Goal: Task Accomplishment & Management: Manage account settings

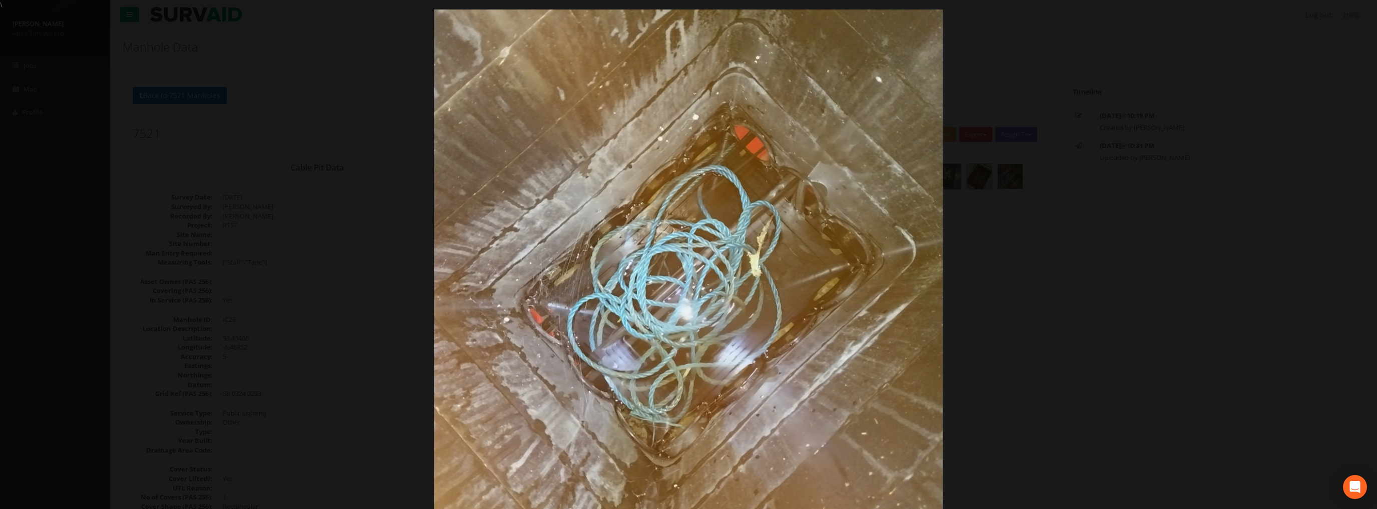
click at [826, 39] on img at bounding box center [688, 263] width 509 height 679
click at [1361, 18] on link "×" at bounding box center [1366, 15] width 24 height 30
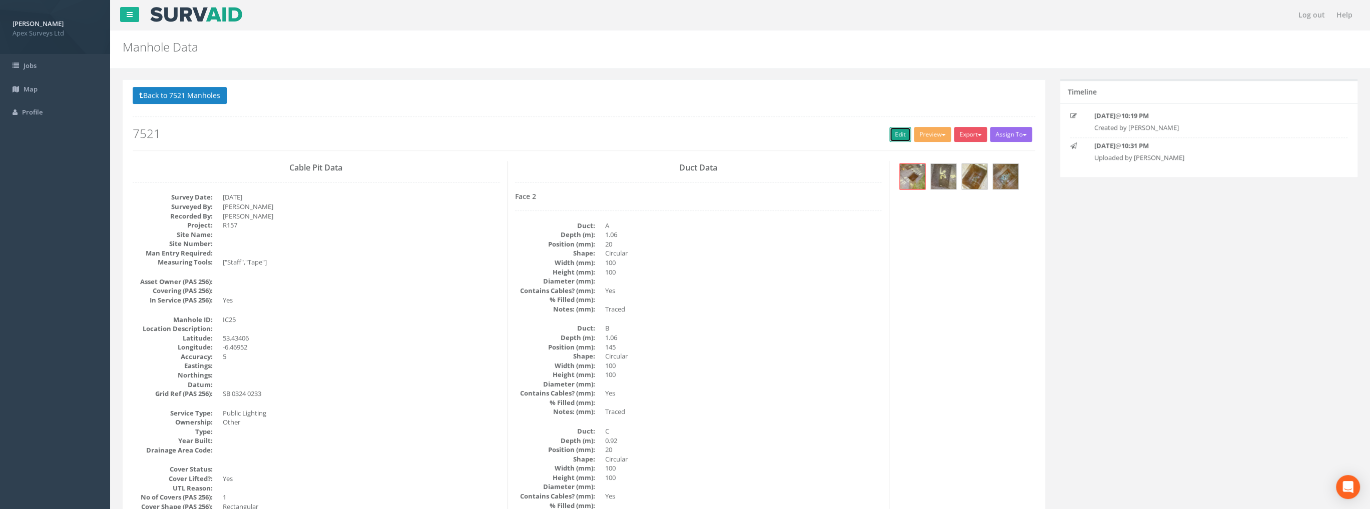
click at [900, 132] on link "Edit" at bounding box center [900, 134] width 22 height 15
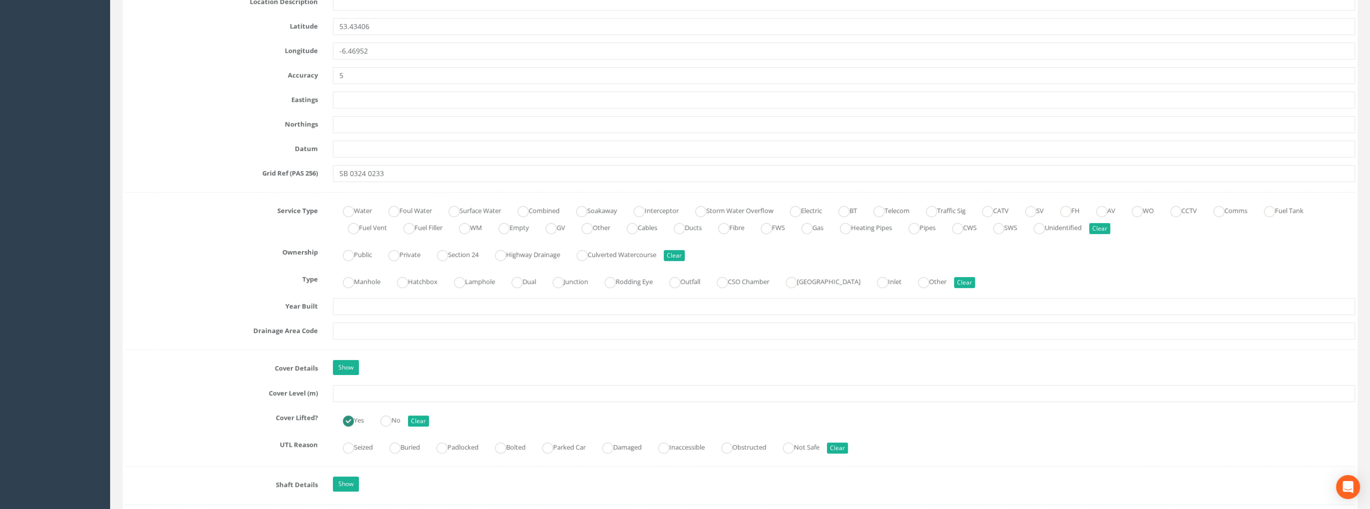
scroll to position [651, 0]
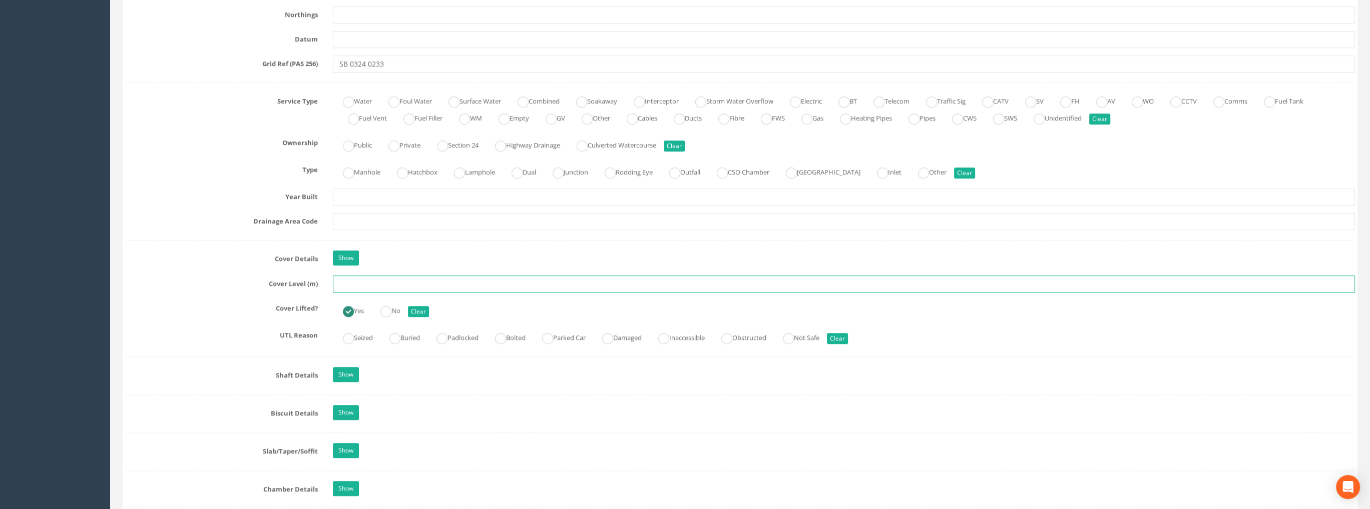
click at [350, 278] on input "text" at bounding box center [844, 284] width 1022 height 17
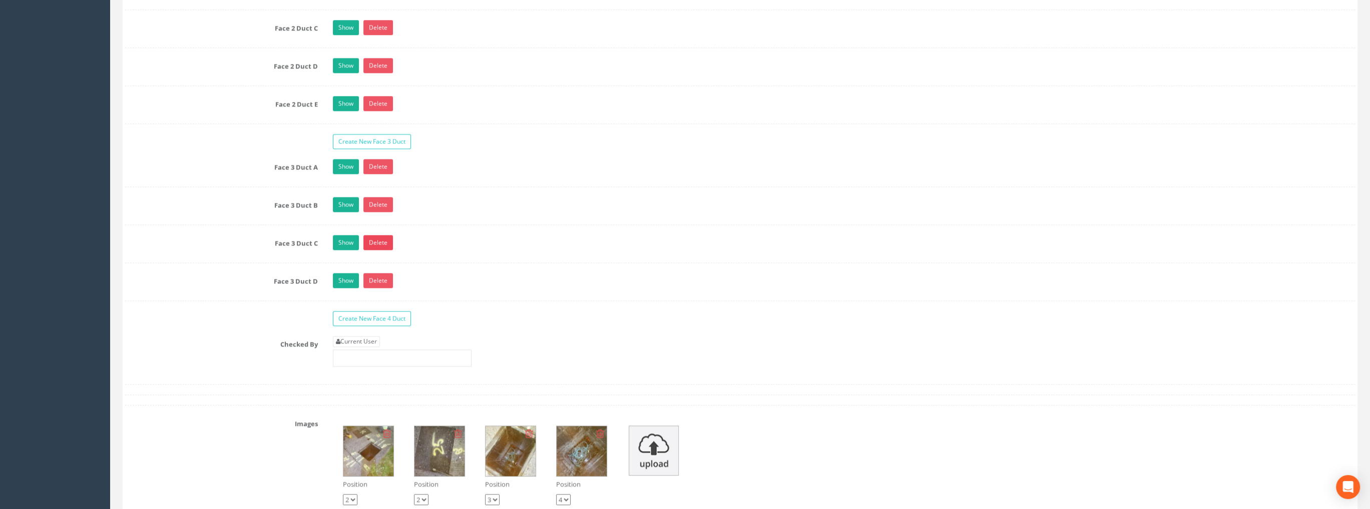
scroll to position [1752, 0]
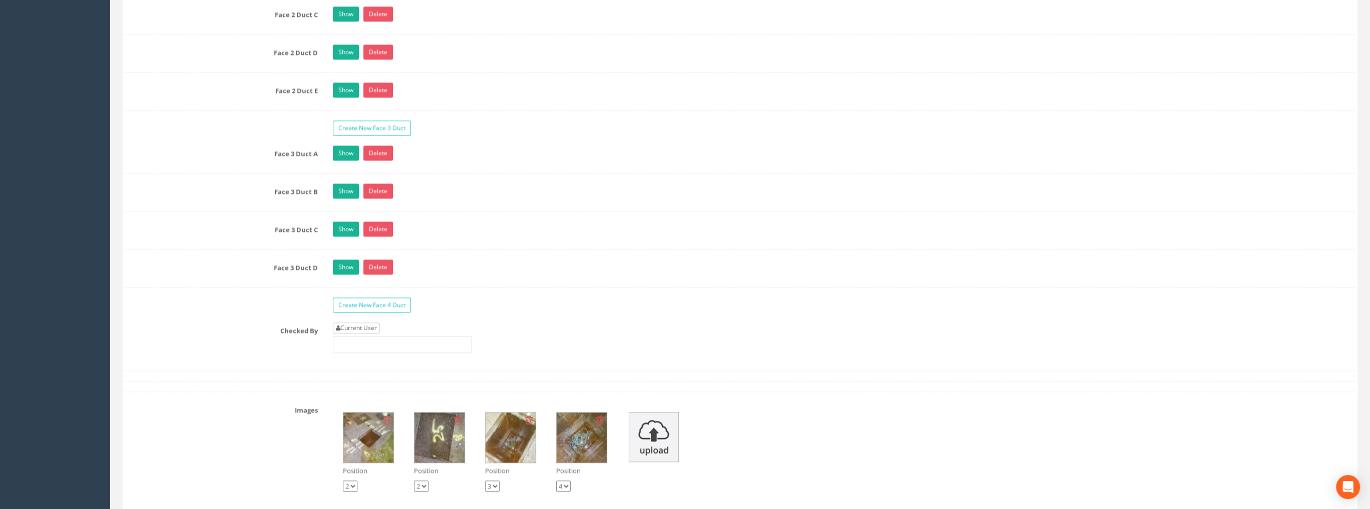
type input "73.17"
click at [349, 325] on link "Current User" at bounding box center [356, 328] width 47 height 11
type input "[PERSON_NAME]"
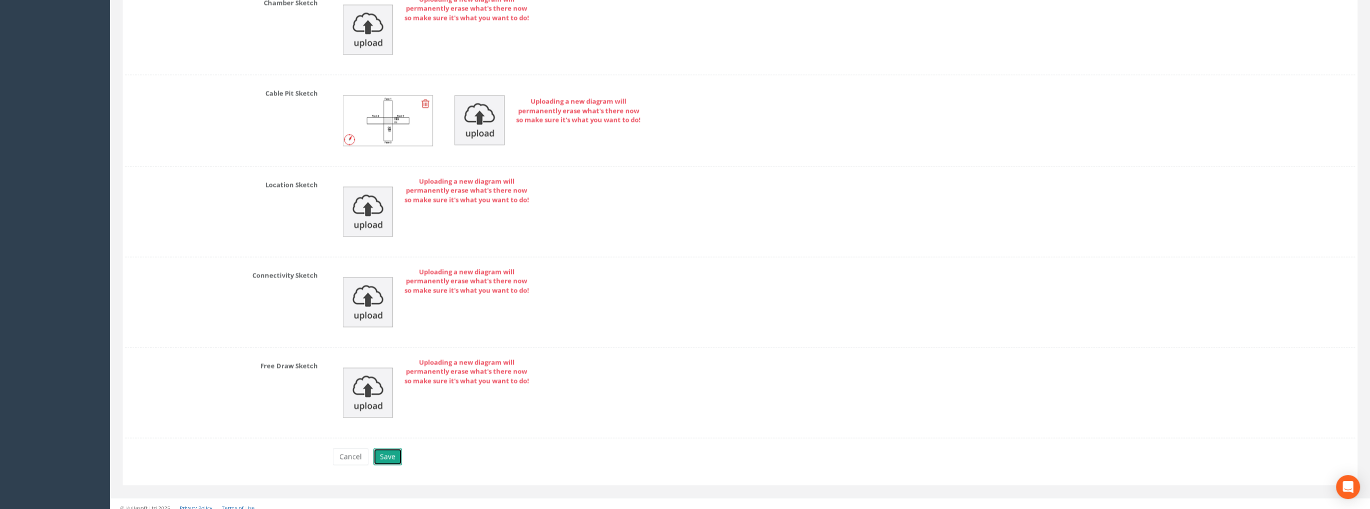
click at [388, 448] on button "Save" at bounding box center [387, 456] width 29 height 17
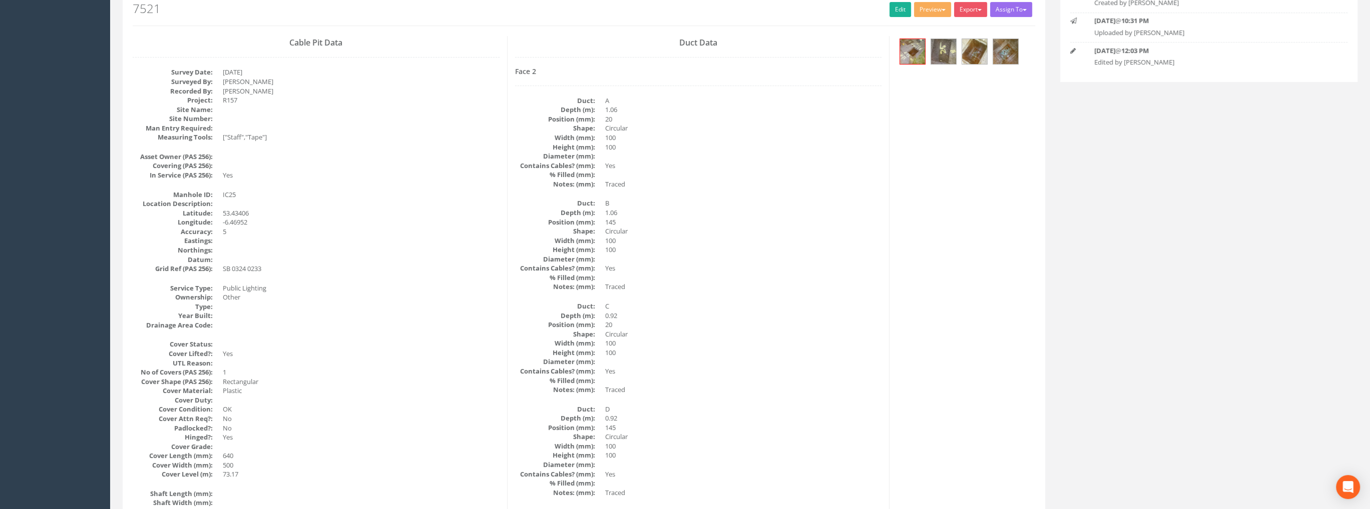
scroll to position [0, 0]
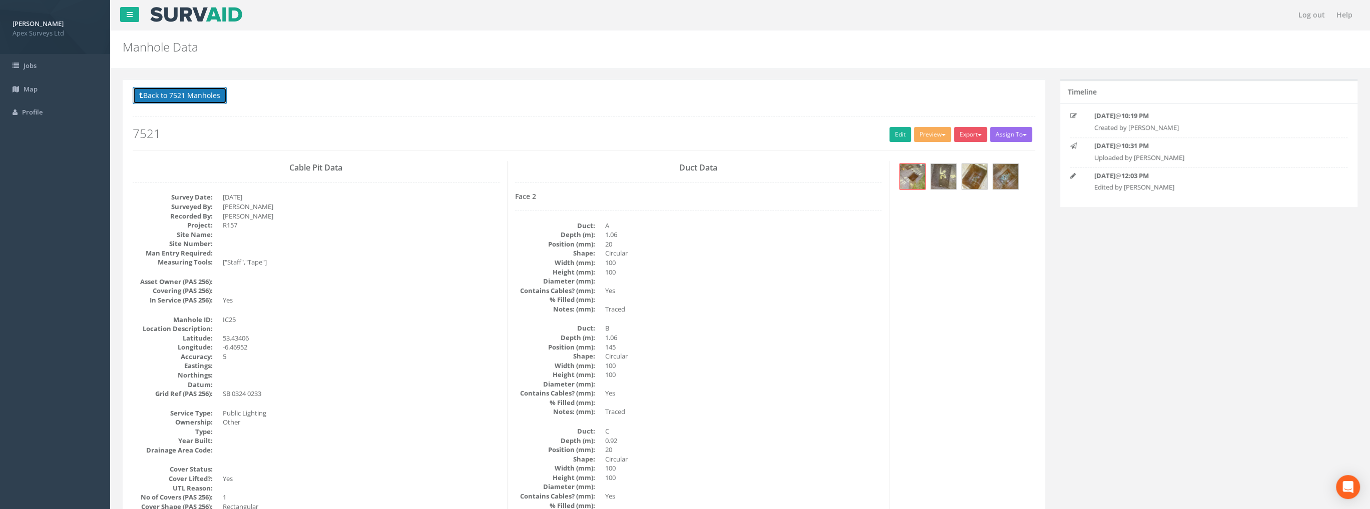
click at [201, 97] on button "Back to 7521 Manholes" at bounding box center [180, 95] width 94 height 17
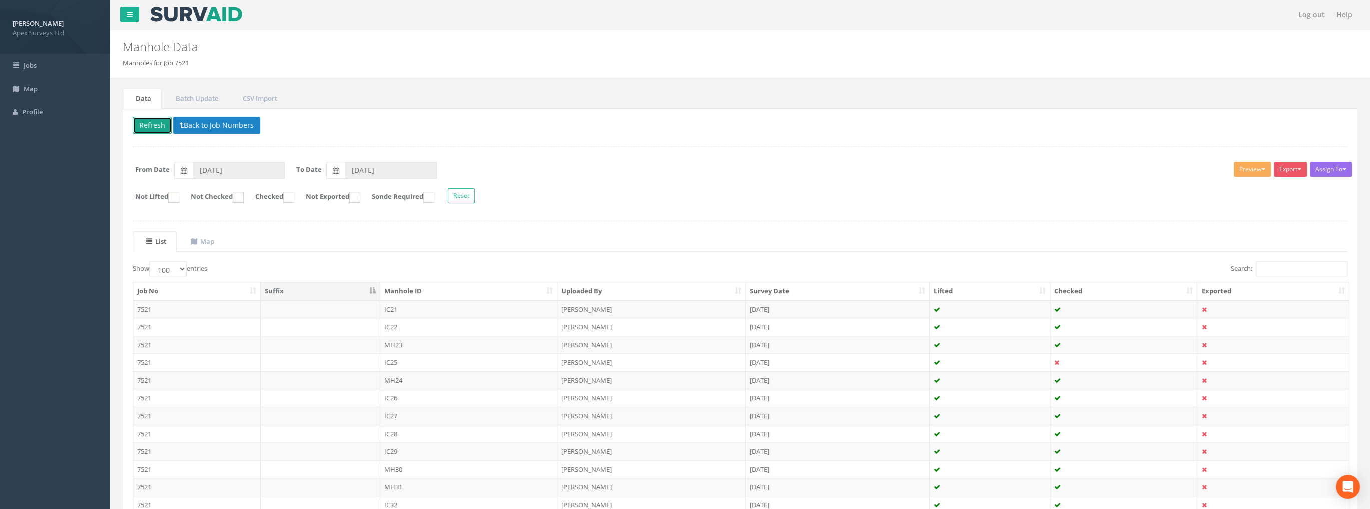
click at [152, 122] on button "Refresh" at bounding box center [152, 125] width 39 height 17
